Goal: Task Accomplishment & Management: Complete application form

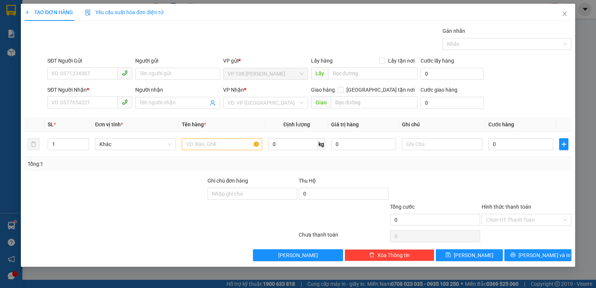
scroll to position [0, 15]
type input "0902183987"
click at [109, 91] on div "0902183987 - [PERSON_NAME]" at bounding box center [90, 89] width 76 height 8
type input "C QUỲNH"
type input "0931418834"
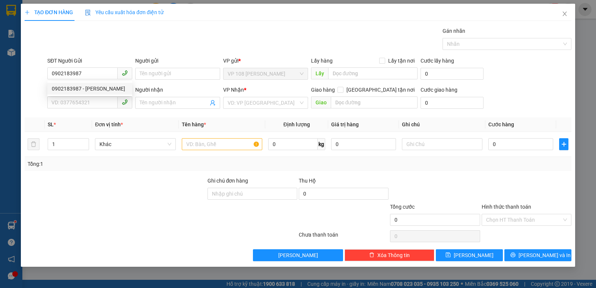
type input "C HIỀN"
type input "VPQ1"
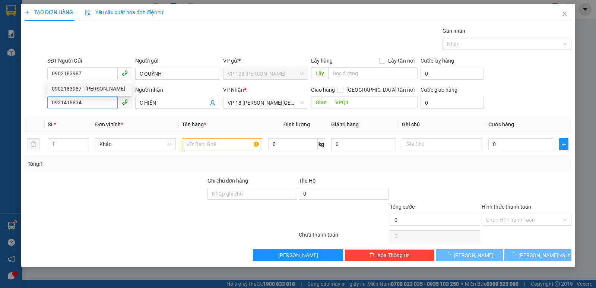
type input "60.000"
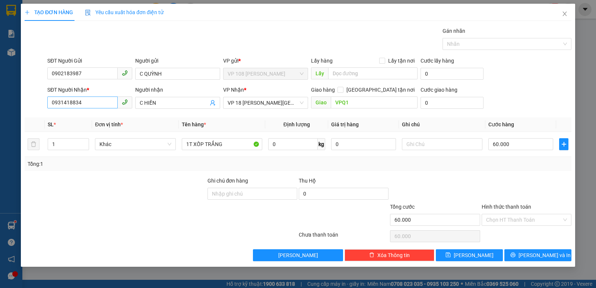
type input "0902183987"
drag, startPoint x: 102, startPoint y: 103, endPoint x: 0, endPoint y: 129, distance: 105.3
click at [0, 129] on div "TẠO ĐƠN HÀNG Yêu cầu xuất hóa đơn điện tử Transit Pickup Surcharge Ids Transit …" at bounding box center [298, 144] width 596 height 288
click at [104, 117] on div "0388984555 - CHỊ TRÂM" at bounding box center [90, 118] width 76 height 8
type input "0388984555"
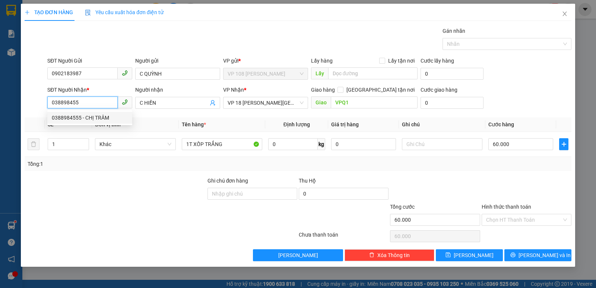
type input "CHỊ TRÂM"
type input "VPBR"
type input "40.000"
type input "0388984555"
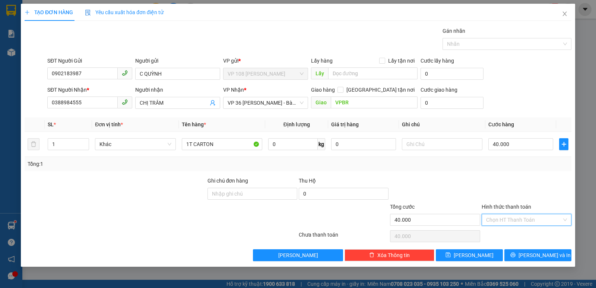
click at [521, 222] on input "Hình thức thanh toán" at bounding box center [524, 219] width 76 height 11
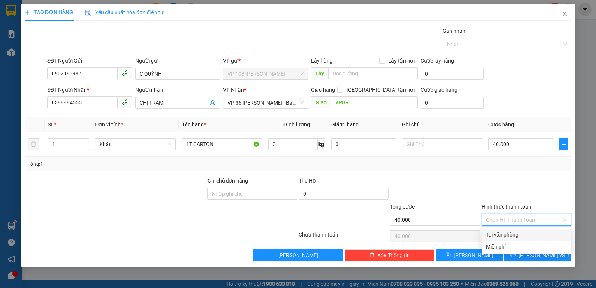
click at [521, 233] on div "Tại văn phòng" at bounding box center [526, 235] width 81 height 8
type input "0"
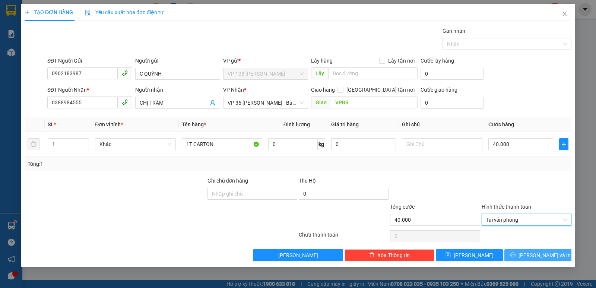
click at [532, 259] on span "[PERSON_NAME] và In" at bounding box center [545, 255] width 52 height 8
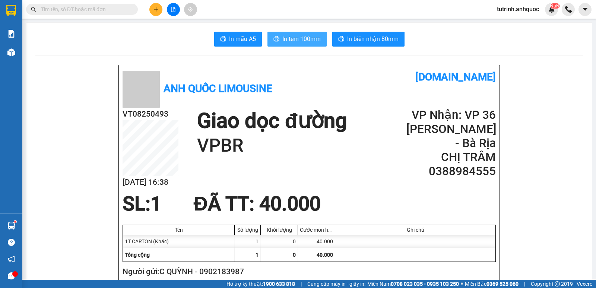
click at [279, 34] on button "In tem 100mm" at bounding box center [297, 39] width 59 height 15
click at [119, 11] on input "text" at bounding box center [85, 9] width 88 height 8
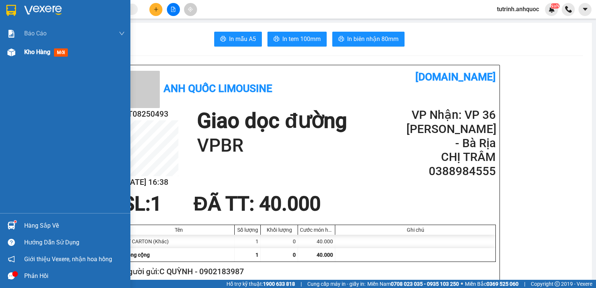
drag, startPoint x: 16, startPoint y: 51, endPoint x: 69, endPoint y: 56, distance: 52.4
click at [17, 51] on div at bounding box center [11, 52] width 13 height 13
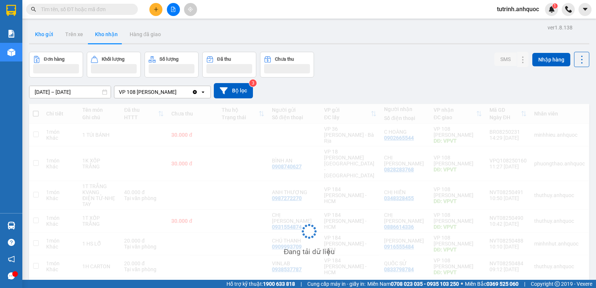
click at [40, 34] on button "Kho gửi" at bounding box center [44, 34] width 30 height 18
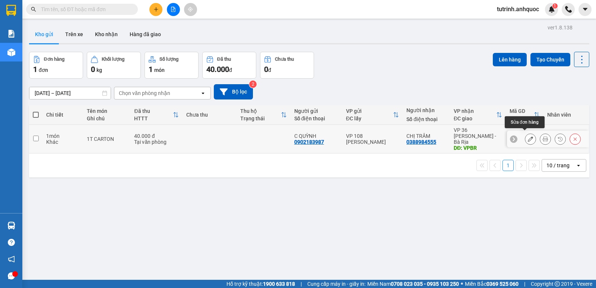
click at [528, 138] on icon at bounding box center [530, 138] width 5 height 5
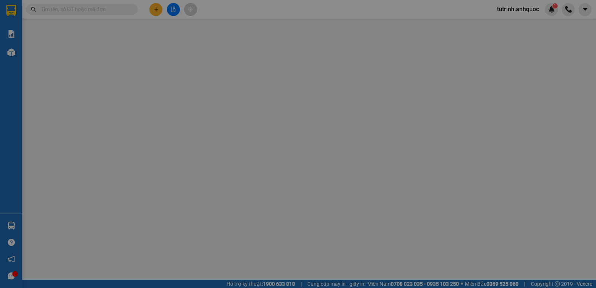
type input "0902183987"
type input "C QUỲNH"
type input "0388984555"
type input "CHỊ TRÂM"
type input "VPBR"
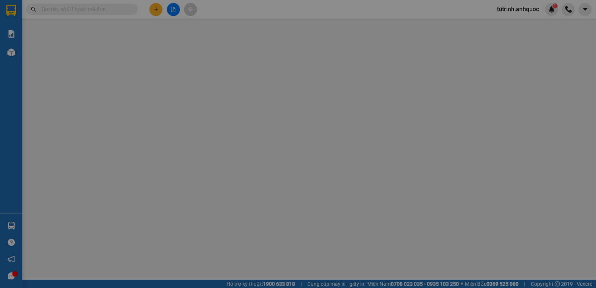
type input "40.000"
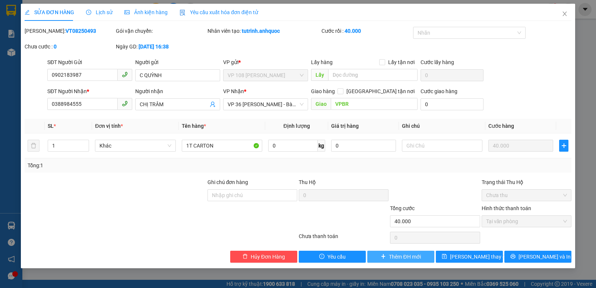
click at [419, 254] on span "Thêm ĐH mới" at bounding box center [405, 257] width 32 height 8
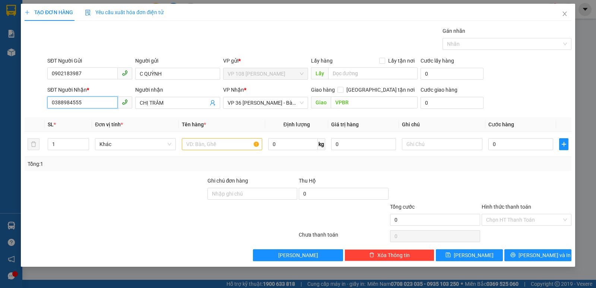
drag, startPoint x: 86, startPoint y: 105, endPoint x: 0, endPoint y: 120, distance: 87.2
click at [0, 120] on div "TẠO ĐƠN HÀNG Yêu cầu xuất hóa đơn điện tử Transit Pickup Surcharge Ids Transit …" at bounding box center [298, 144] width 596 height 288
type input "0"
click at [86, 119] on div "0778822777 - C HẠNH" at bounding box center [90, 118] width 76 height 8
type input "0778822777"
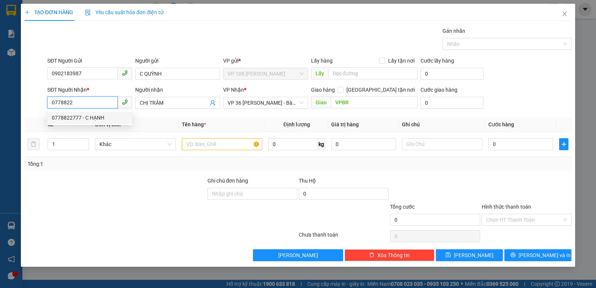
type input "C HẠNH"
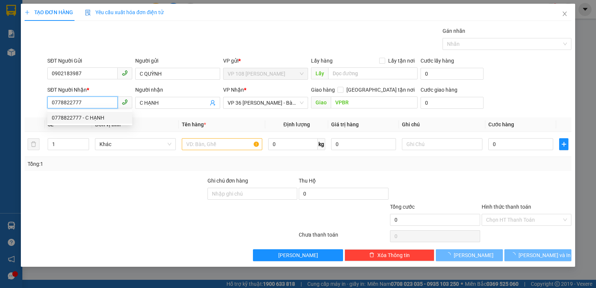
type input "30.000"
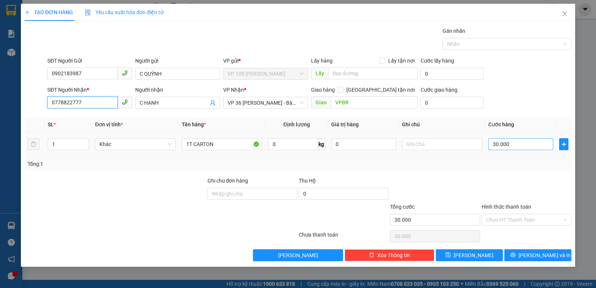
type input "0778822777"
click at [524, 141] on input "30.000" at bounding box center [521, 144] width 65 height 12
type input "2"
type input "20"
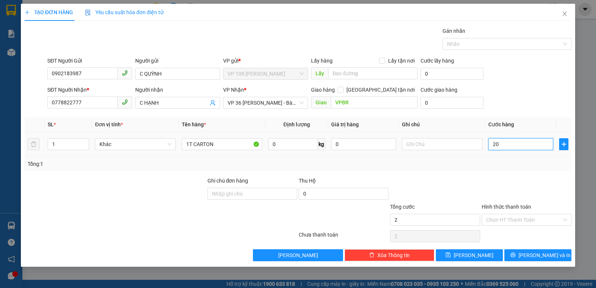
type input "20"
type input "200"
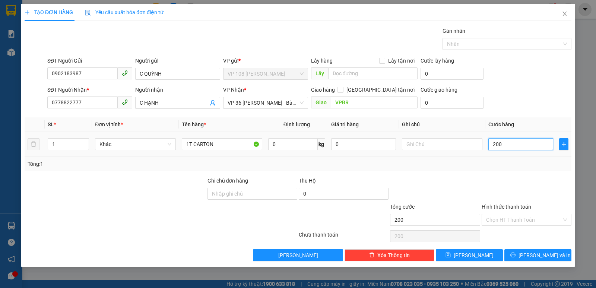
type input "2.000"
type input "20.000"
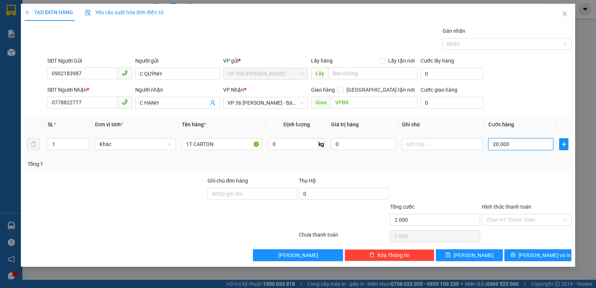
type input "20.000"
click at [518, 218] on input "Hình thức thanh toán" at bounding box center [524, 219] width 76 height 11
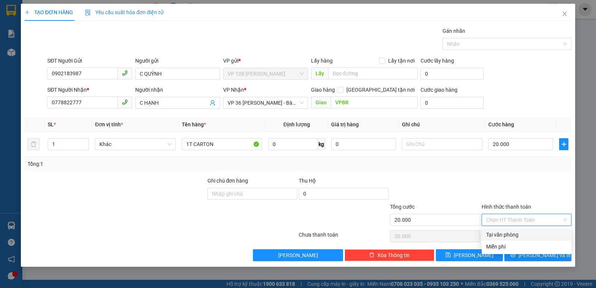
click at [523, 233] on div "Tại văn phòng" at bounding box center [526, 235] width 81 height 8
type input "0"
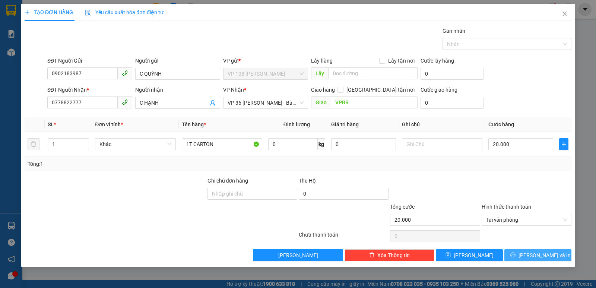
click at [535, 255] on span "[PERSON_NAME] và In" at bounding box center [545, 255] width 52 height 8
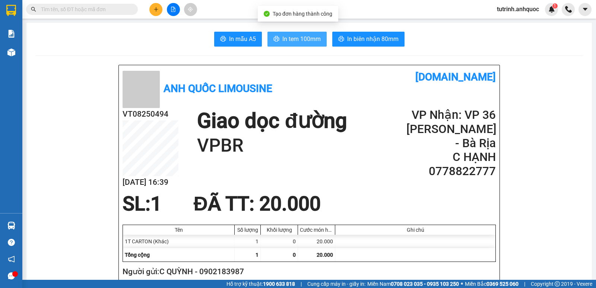
click at [298, 38] on span "In tem 100mm" at bounding box center [301, 38] width 38 height 9
